Goal: Find specific page/section: Find specific page/section

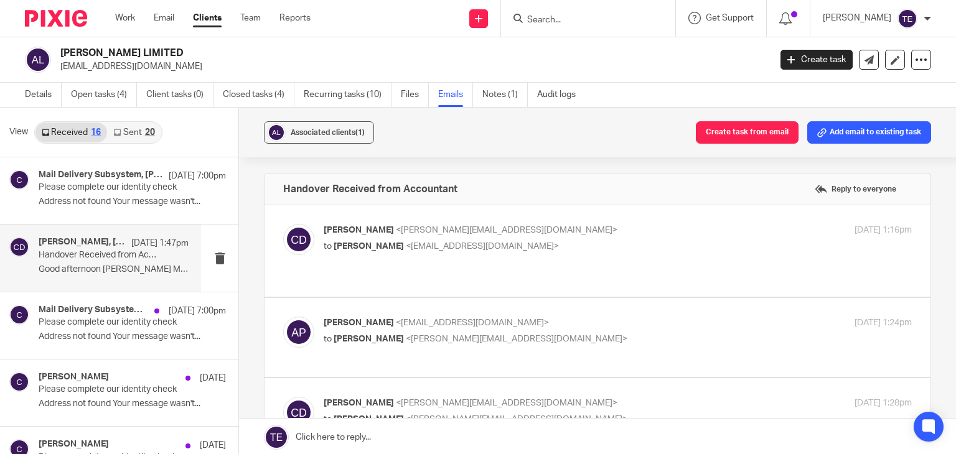
scroll to position [12038, 0]
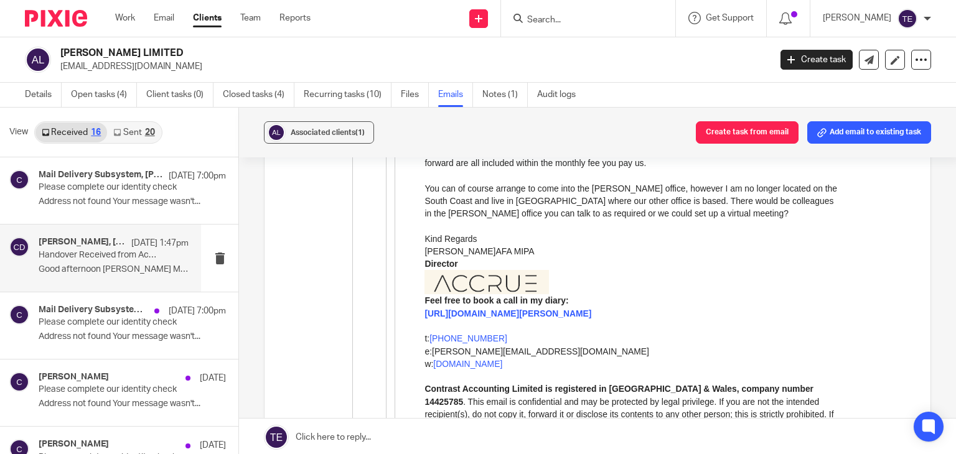
click at [581, 23] on input "Search" at bounding box center [582, 20] width 112 height 11
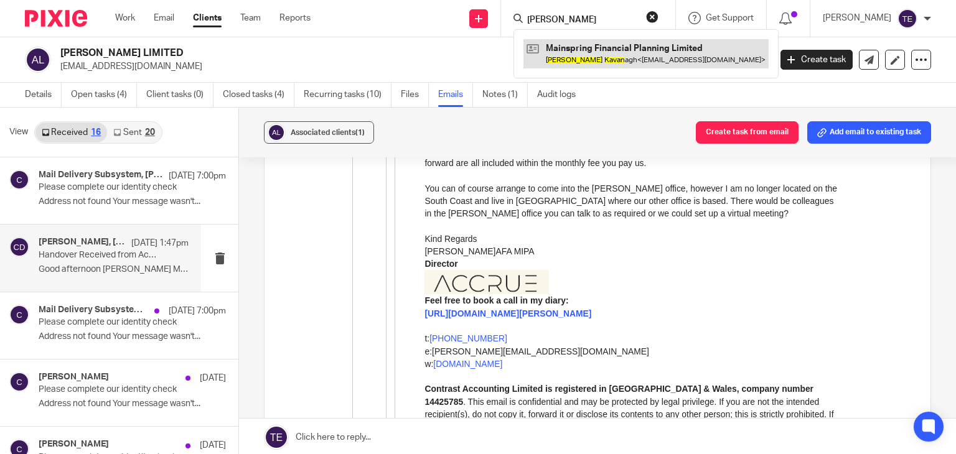
type input "jonathan kavan"
click at [610, 58] on link at bounding box center [646, 53] width 245 height 29
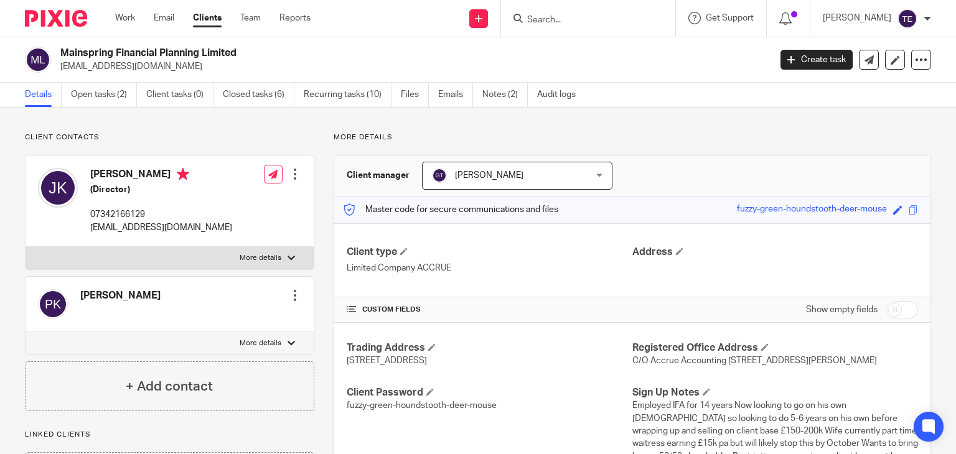
click at [572, 19] on input "Search" at bounding box center [582, 20] width 112 height 11
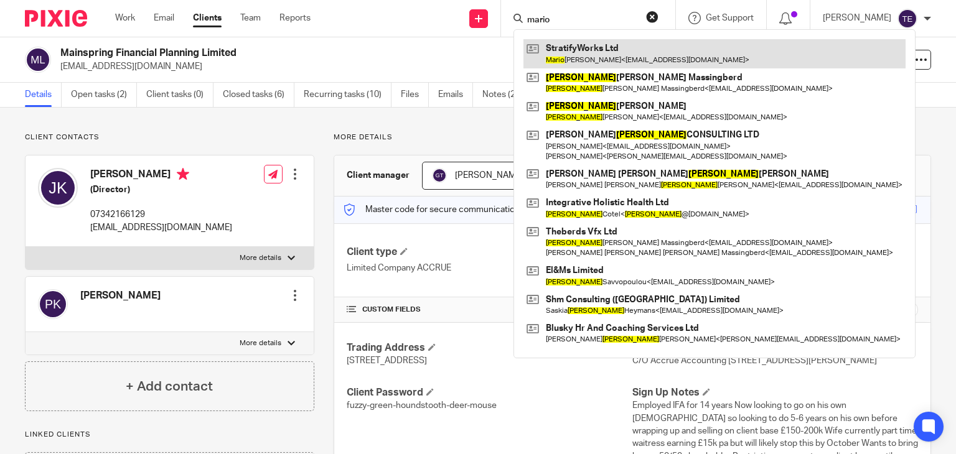
type input "mario"
click at [600, 45] on link at bounding box center [715, 53] width 382 height 29
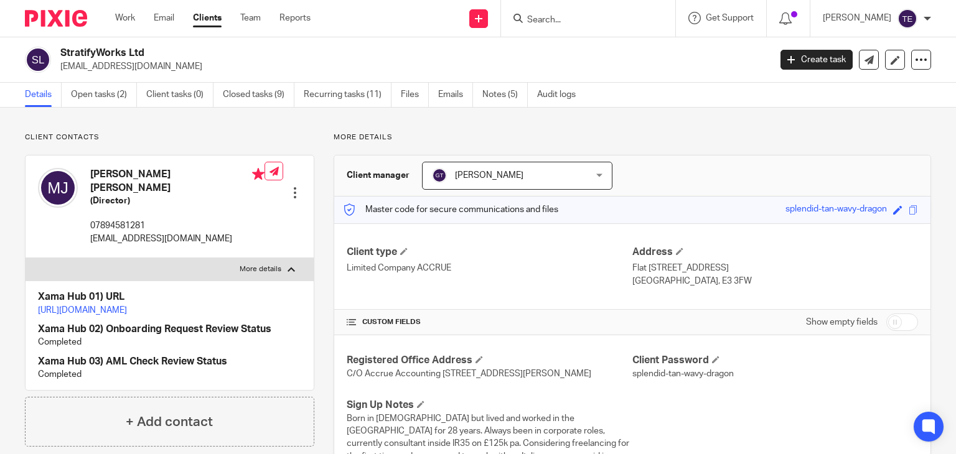
click at [575, 23] on input "Search" at bounding box center [582, 20] width 112 height 11
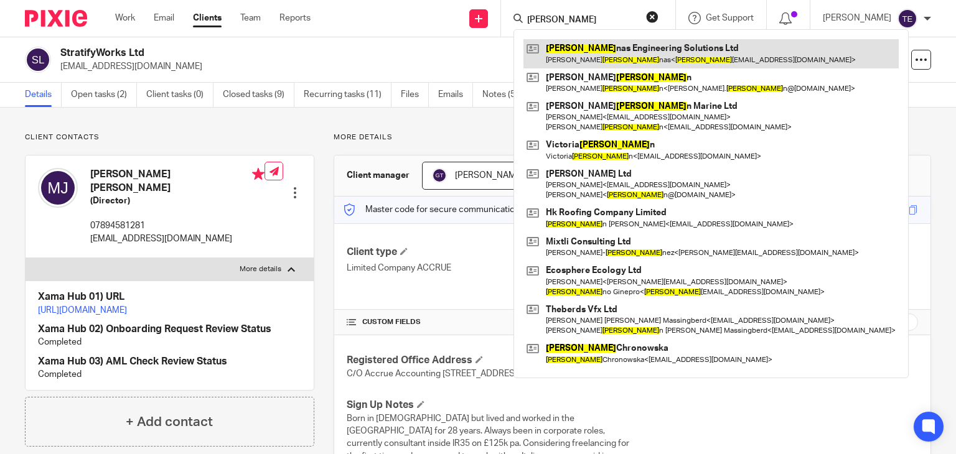
type input "marti"
click at [611, 58] on link at bounding box center [711, 53] width 375 height 29
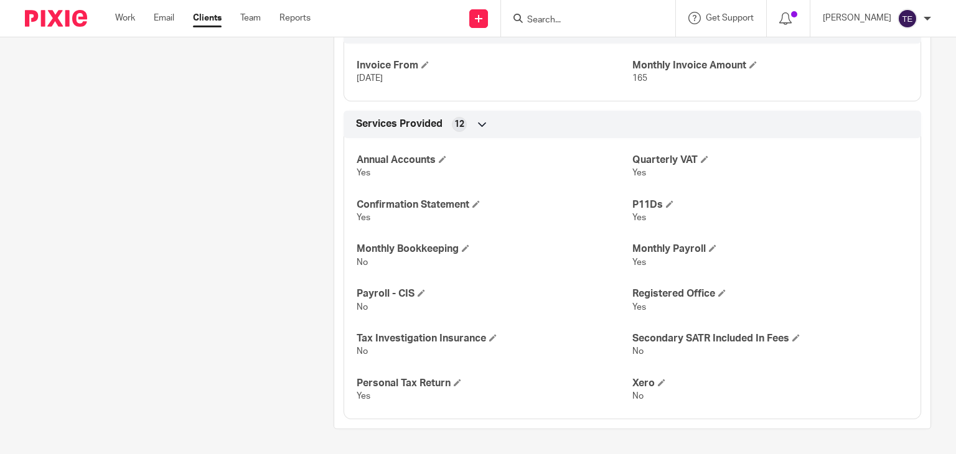
scroll to position [1696, 0]
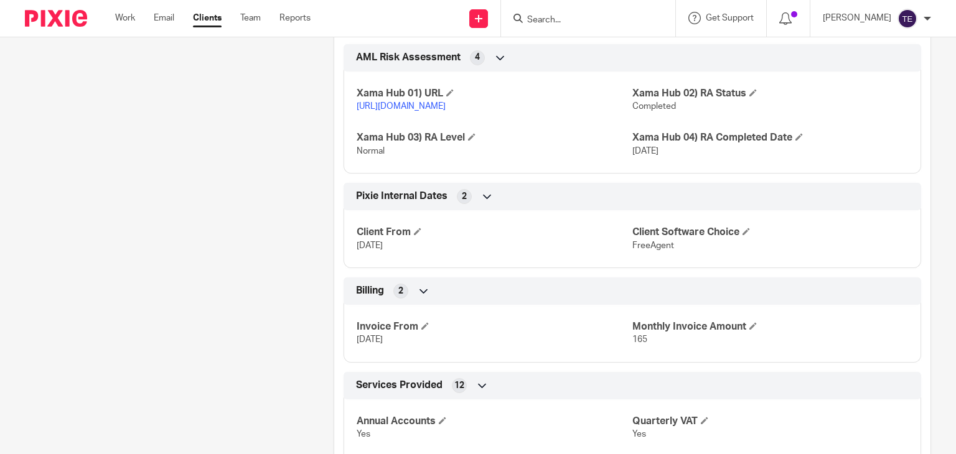
drag, startPoint x: 54, startPoint y: 224, endPoint x: 314, endPoint y: 277, distance: 265.1
click at [579, 22] on input "Search" at bounding box center [582, 20] width 112 height 11
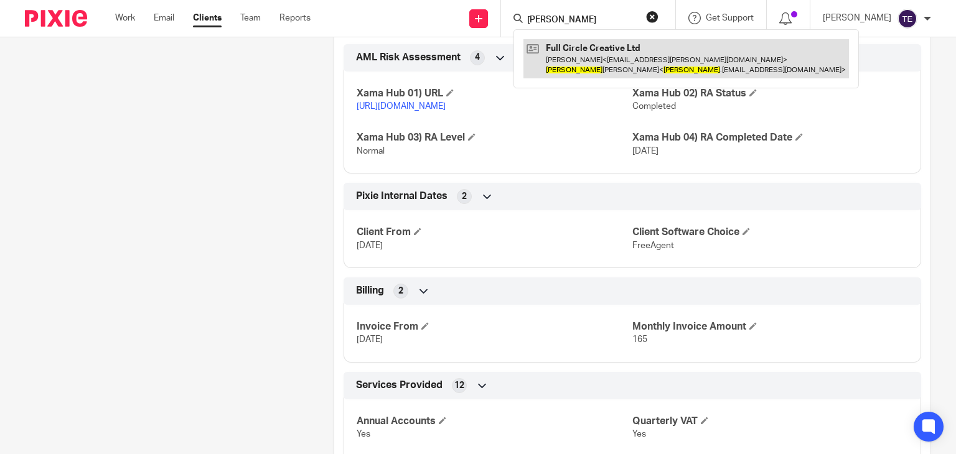
type input "kerensa"
click at [670, 55] on link at bounding box center [687, 58] width 326 height 39
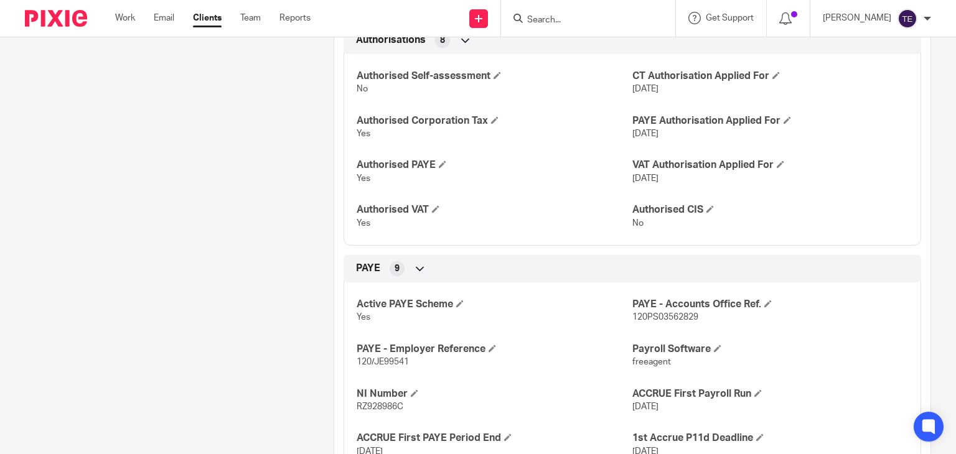
scroll to position [122, 0]
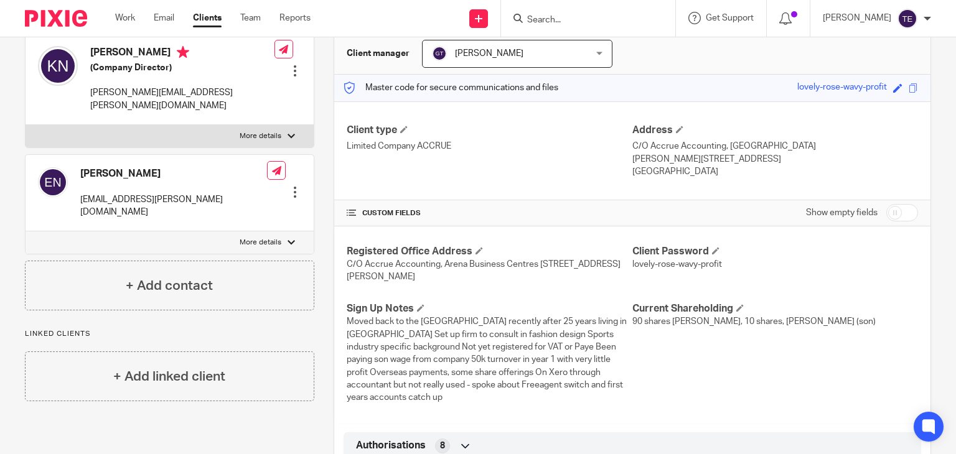
click at [401, 336] on span "Moved back to the UK recently after 25 years living in France Set up firm to co…" at bounding box center [487, 360] width 280 height 85
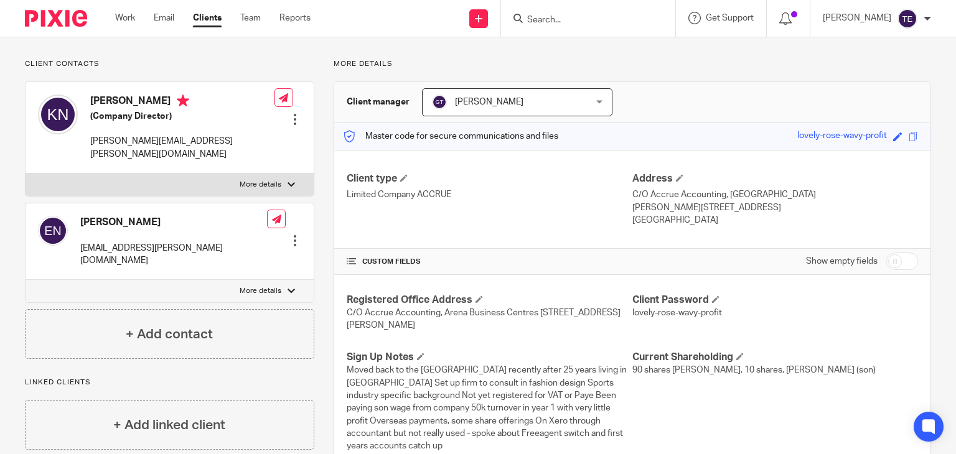
scroll to position [0, 0]
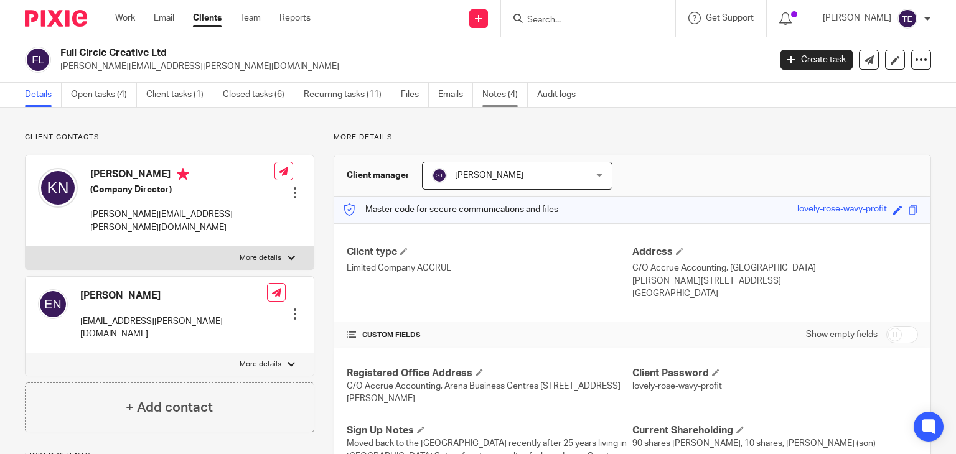
click at [517, 100] on link "Notes (4)" at bounding box center [504, 95] width 45 height 24
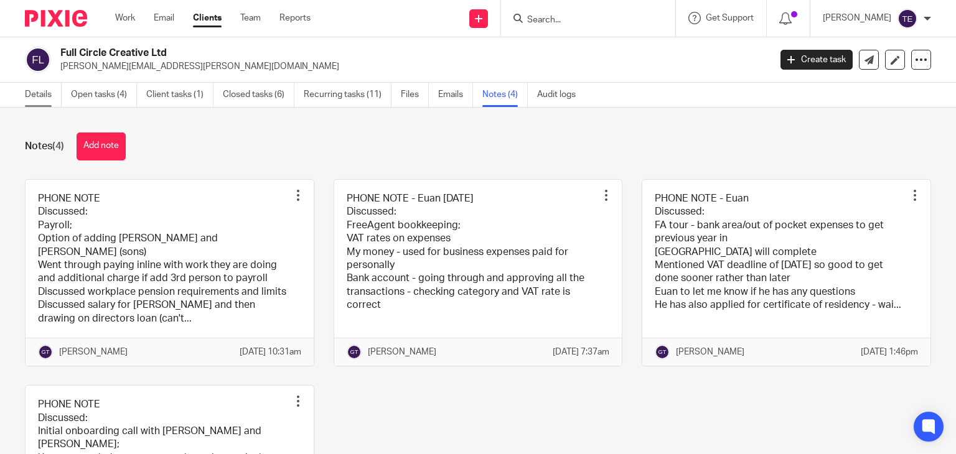
click at [30, 90] on link "Details" at bounding box center [43, 95] width 37 height 24
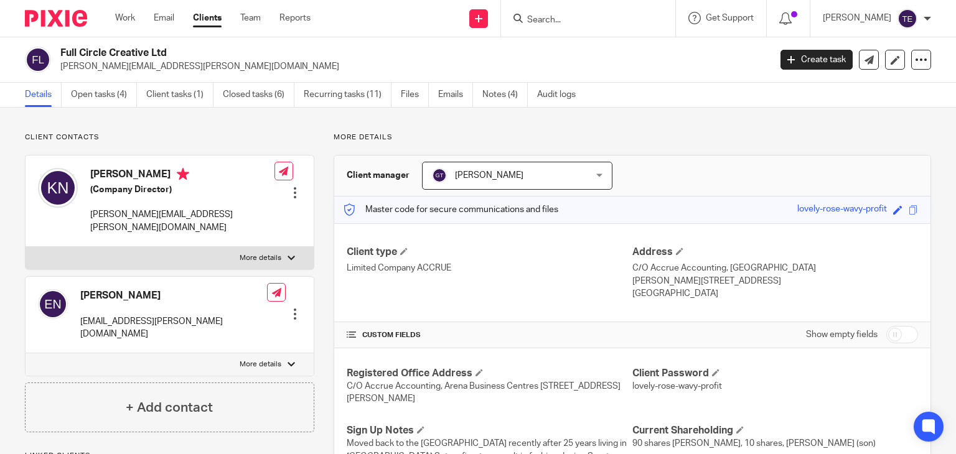
click at [578, 17] on input "Search" at bounding box center [582, 20] width 112 height 11
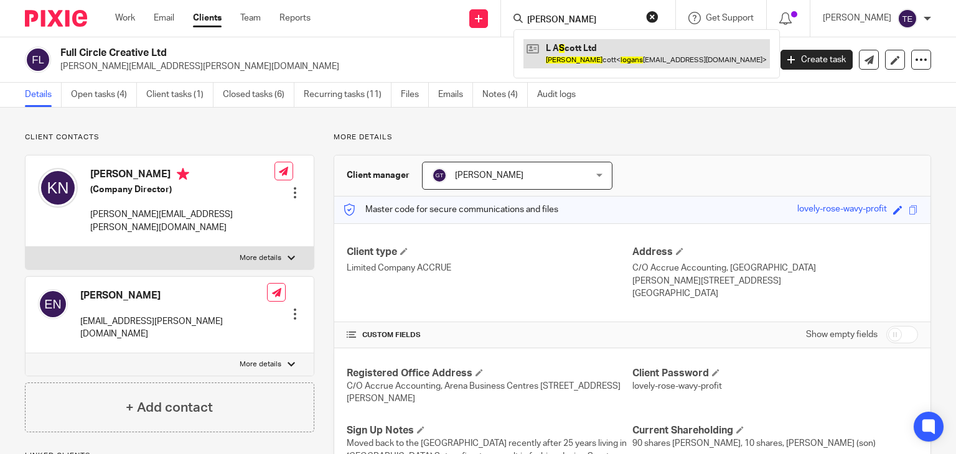
type input "[PERSON_NAME]"
click at [593, 44] on link at bounding box center [647, 53] width 247 height 29
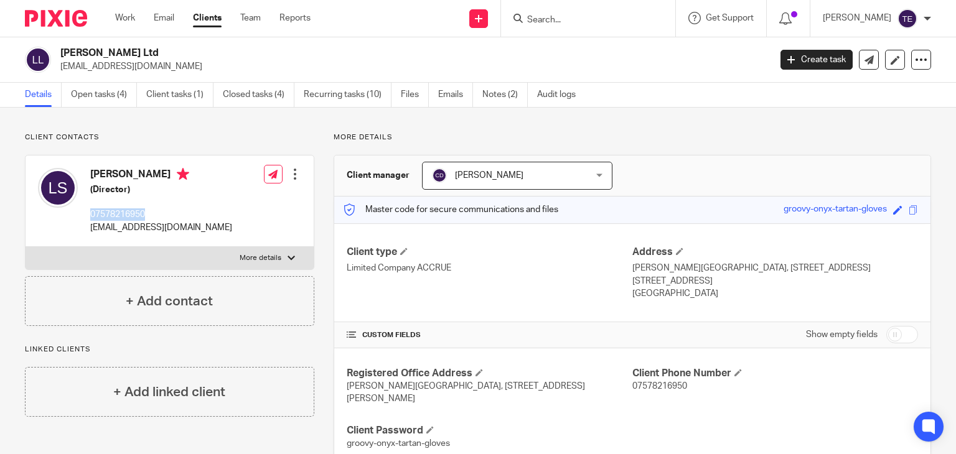
drag, startPoint x: 158, startPoint y: 215, endPoint x: 87, endPoint y: 215, distance: 71.0
click at [87, 215] on div "Logan Scott (Director) 07578216950 loganscottnz@gmail.com" at bounding box center [135, 201] width 194 height 78
copy p "07578216950"
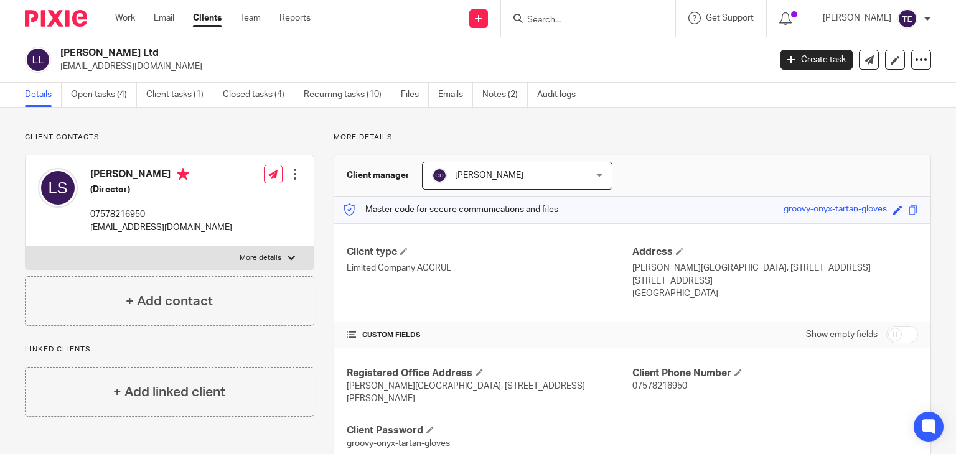
click at [565, 19] on input "Search" at bounding box center [582, 20] width 112 height 11
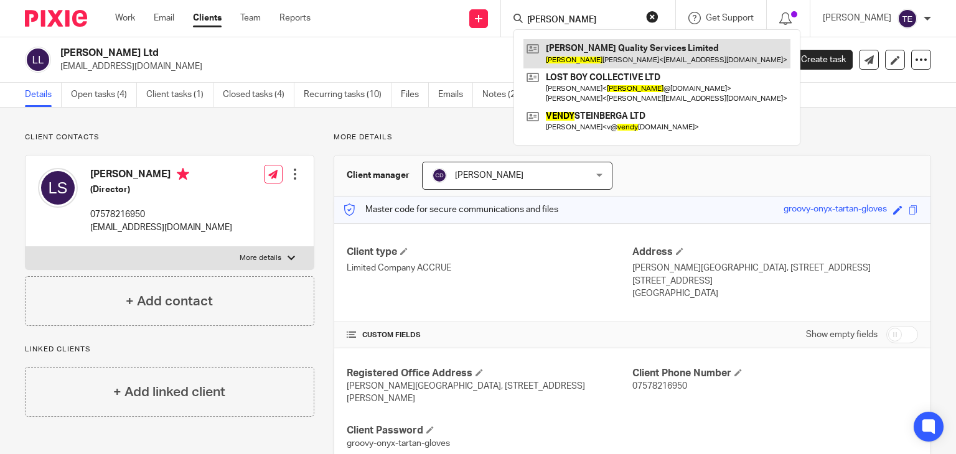
type input "wendy"
click at [625, 51] on link at bounding box center [657, 53] width 267 height 29
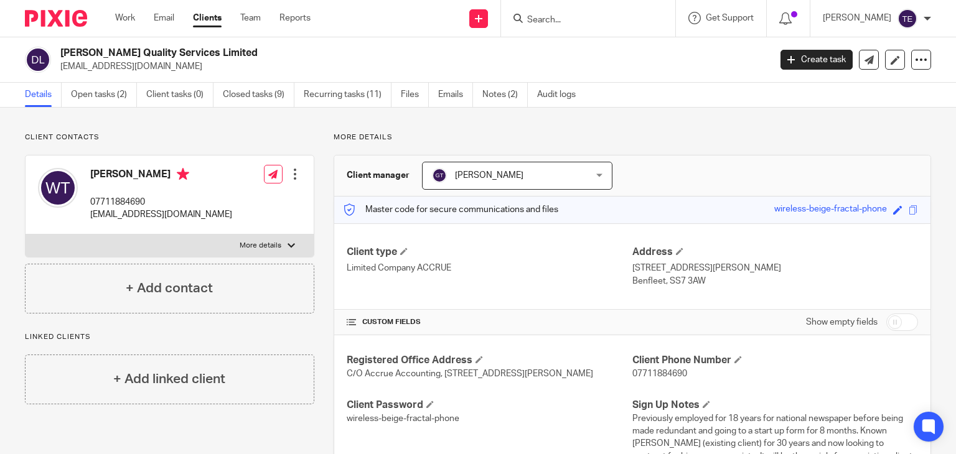
click at [581, 16] on input "Search" at bounding box center [582, 20] width 112 height 11
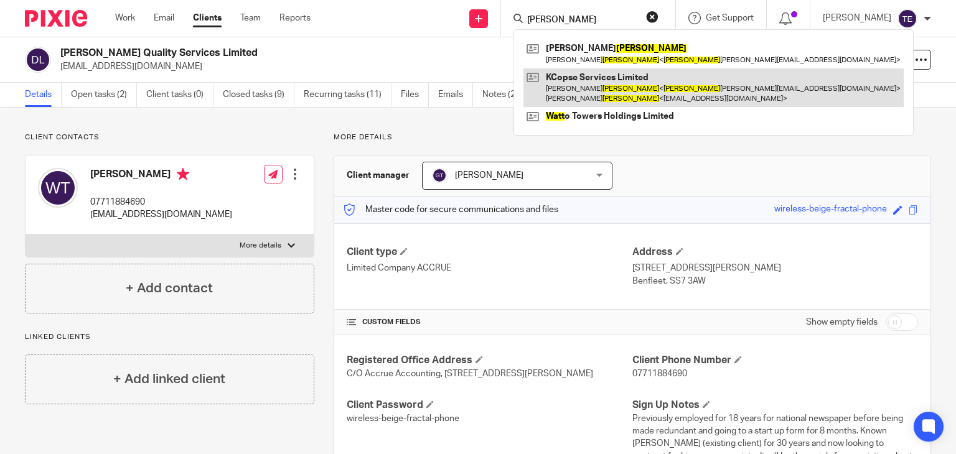
type input "[PERSON_NAME]"
click at [649, 101] on link at bounding box center [714, 87] width 380 height 39
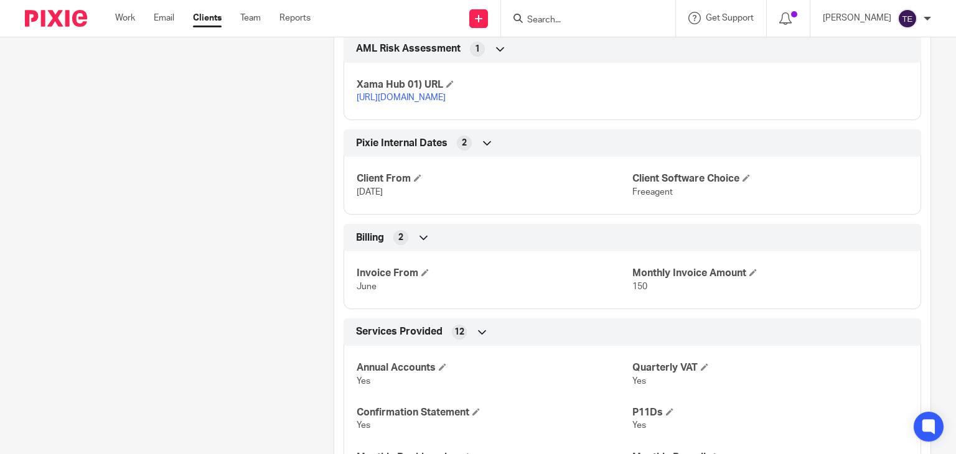
scroll to position [1394, 0]
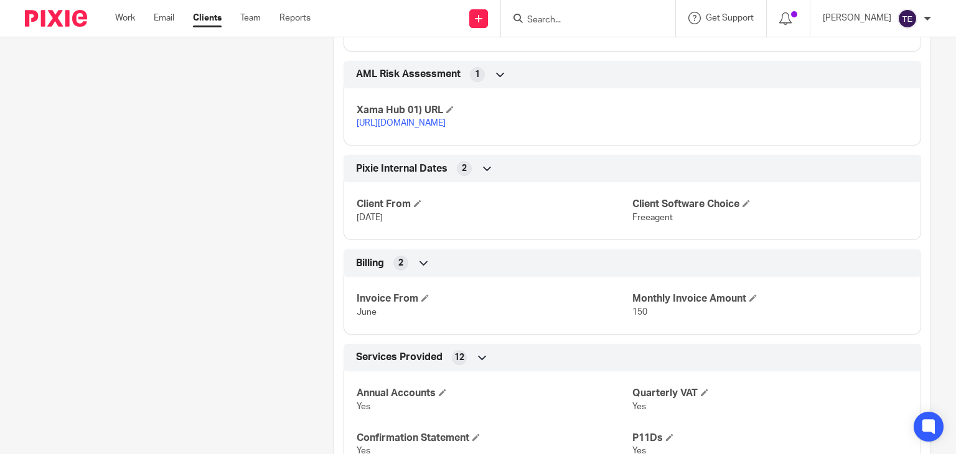
click at [564, 17] on input "Search" at bounding box center [582, 20] width 112 height 11
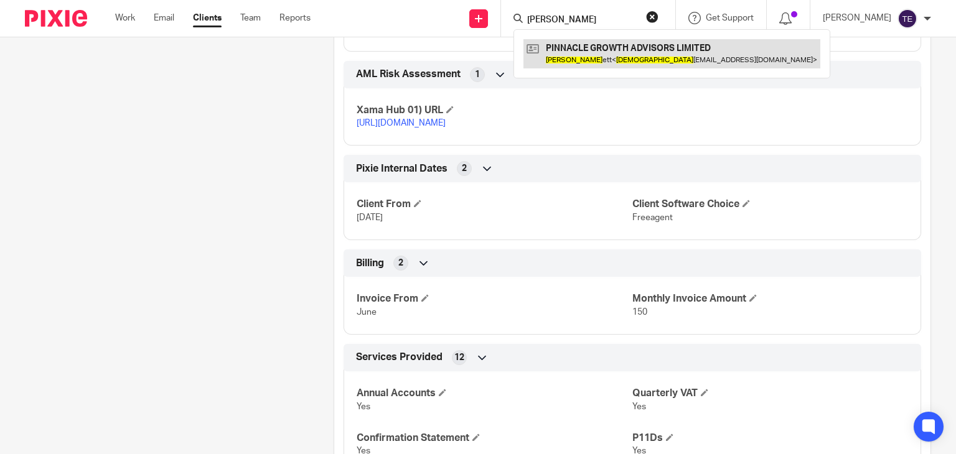
type input "[PERSON_NAME]"
click at [638, 41] on link at bounding box center [672, 53] width 297 height 29
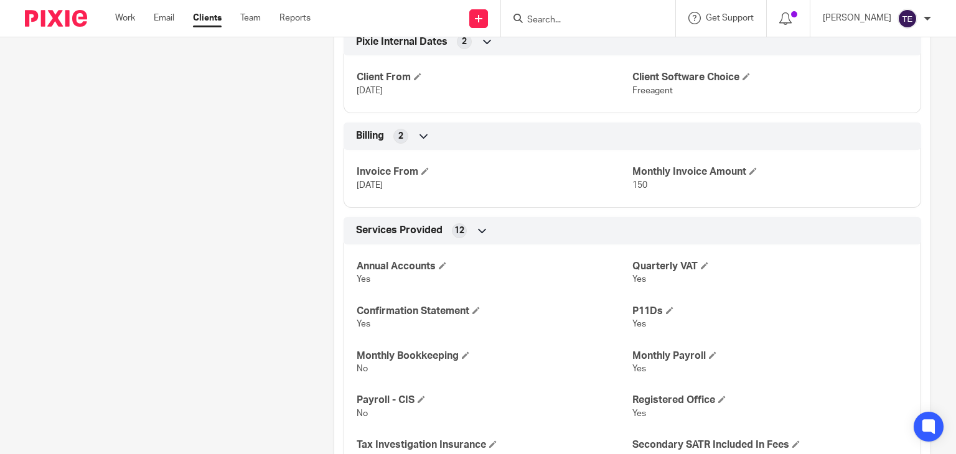
scroll to position [1570, 0]
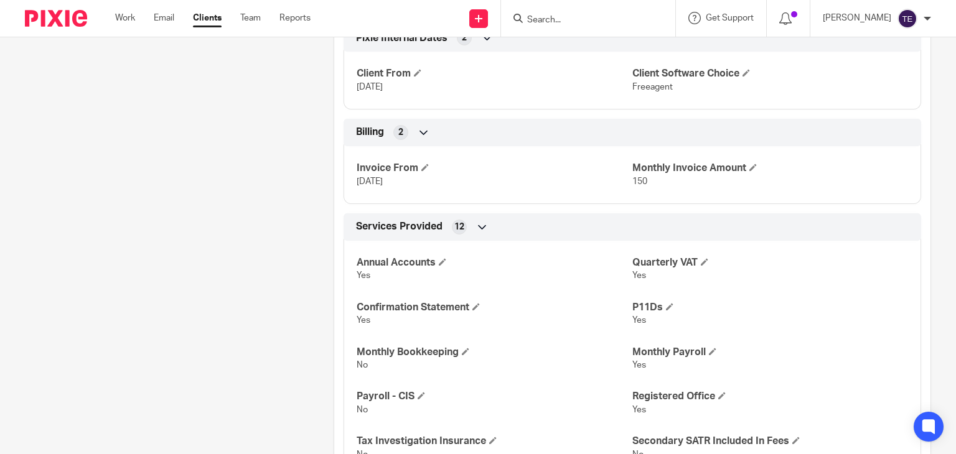
click at [585, 21] on input "Search" at bounding box center [582, 20] width 112 height 11
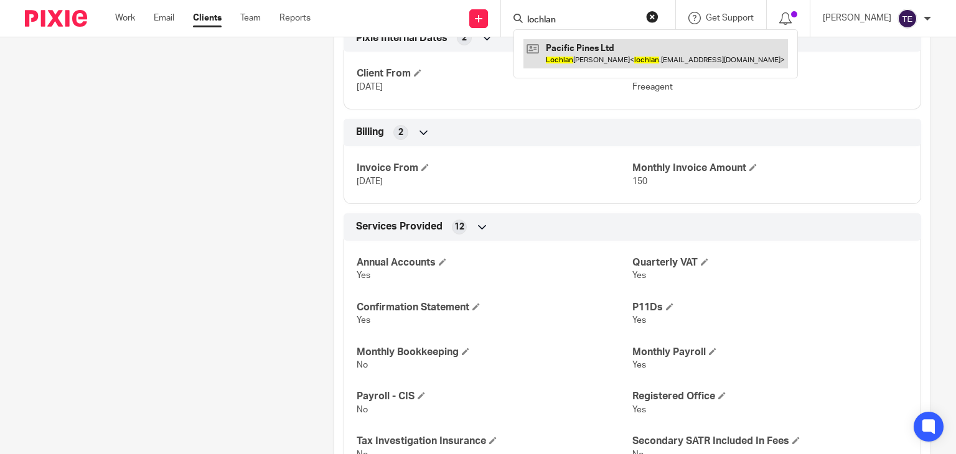
type input "lochlan"
click at [640, 45] on link at bounding box center [656, 53] width 265 height 29
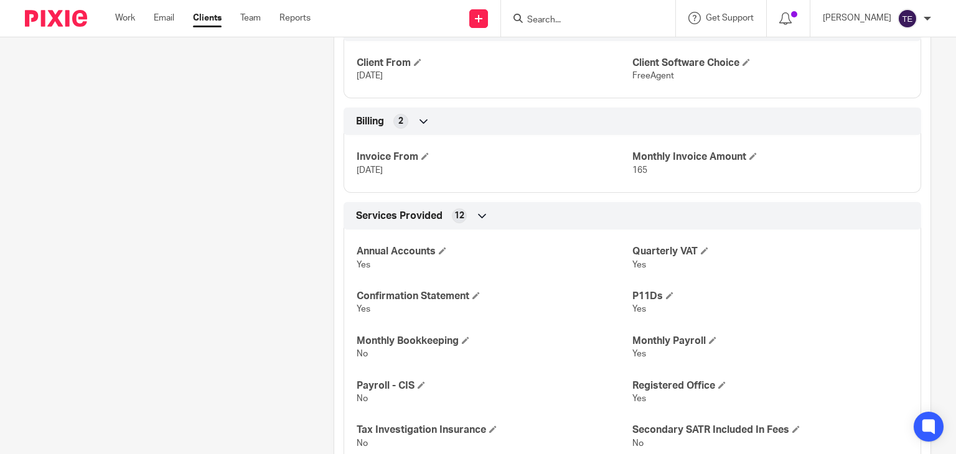
scroll to position [1654, 0]
